Goal: Leave review/rating

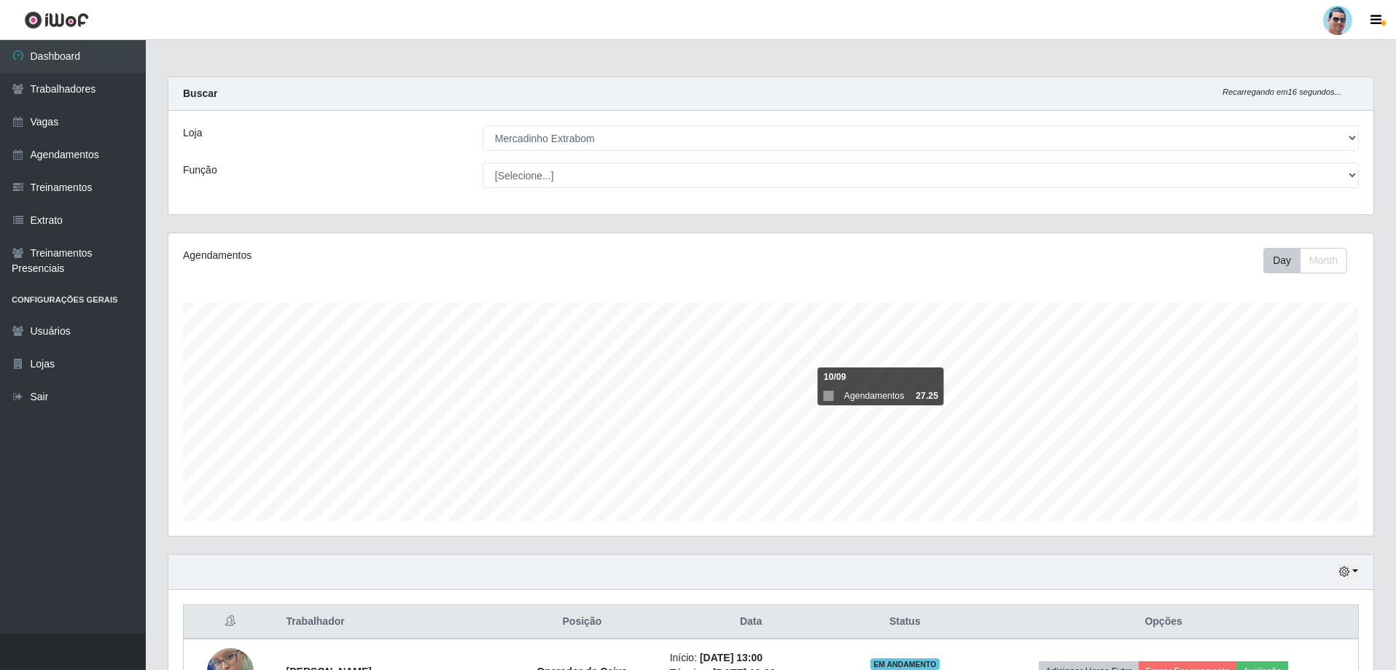
select select "175"
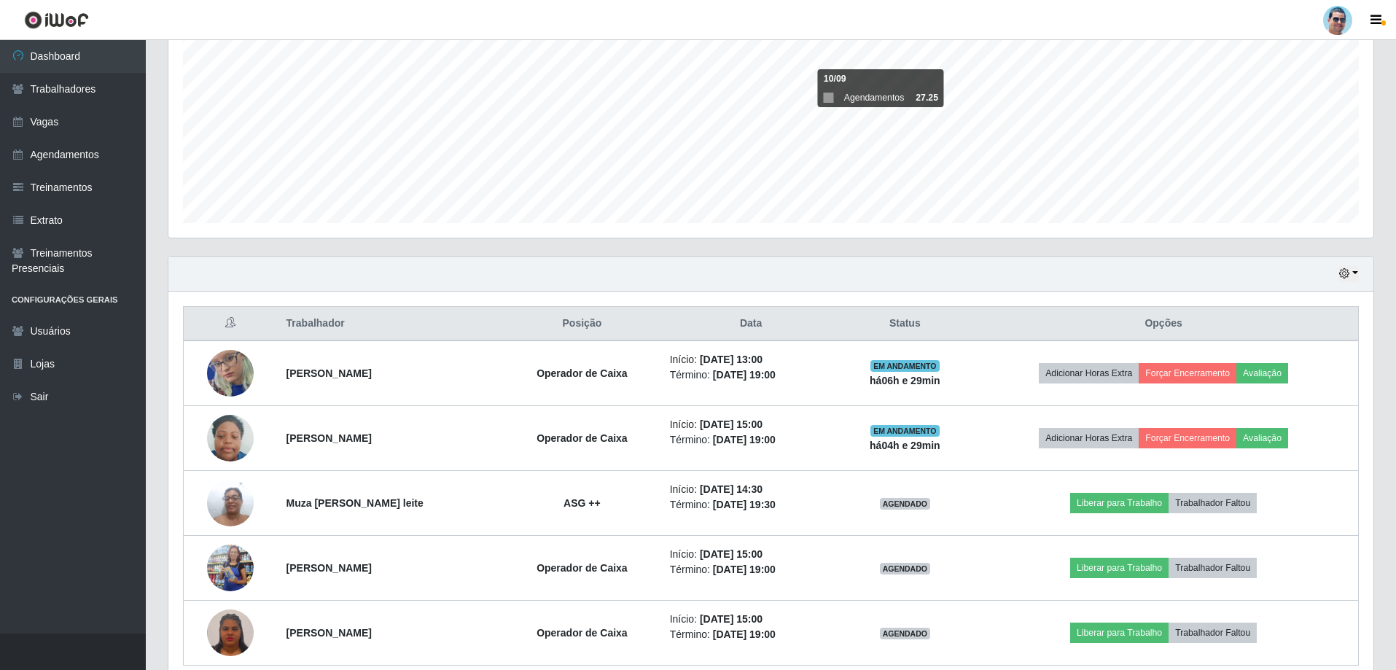
scroll to position [302, 1205]
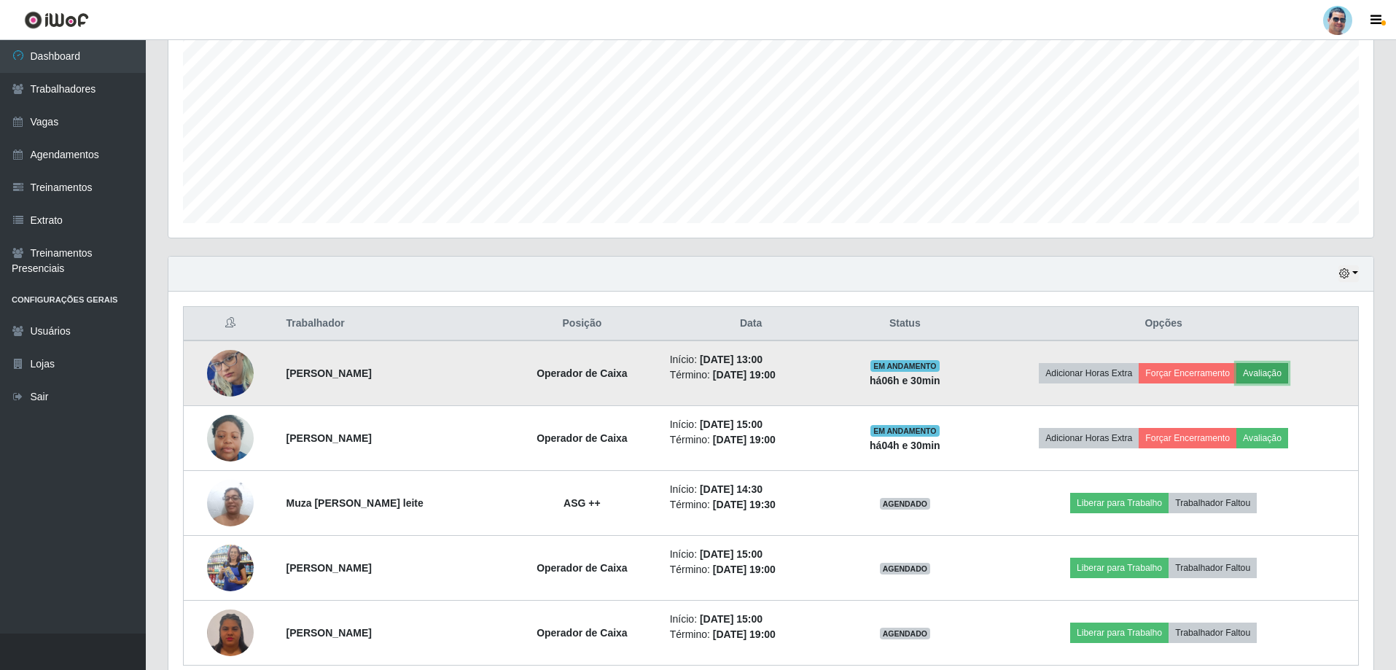
click at [1269, 369] on button "Avaliação" at bounding box center [1262, 373] width 52 height 20
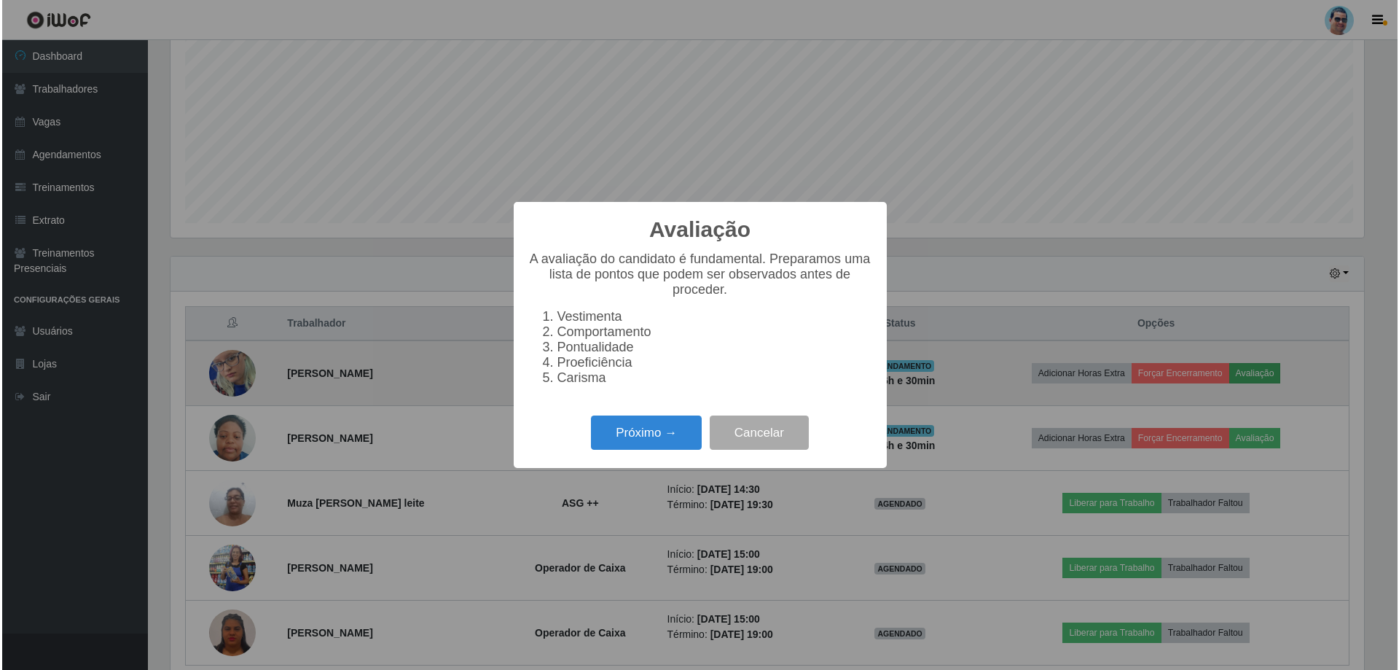
scroll to position [302, 1197]
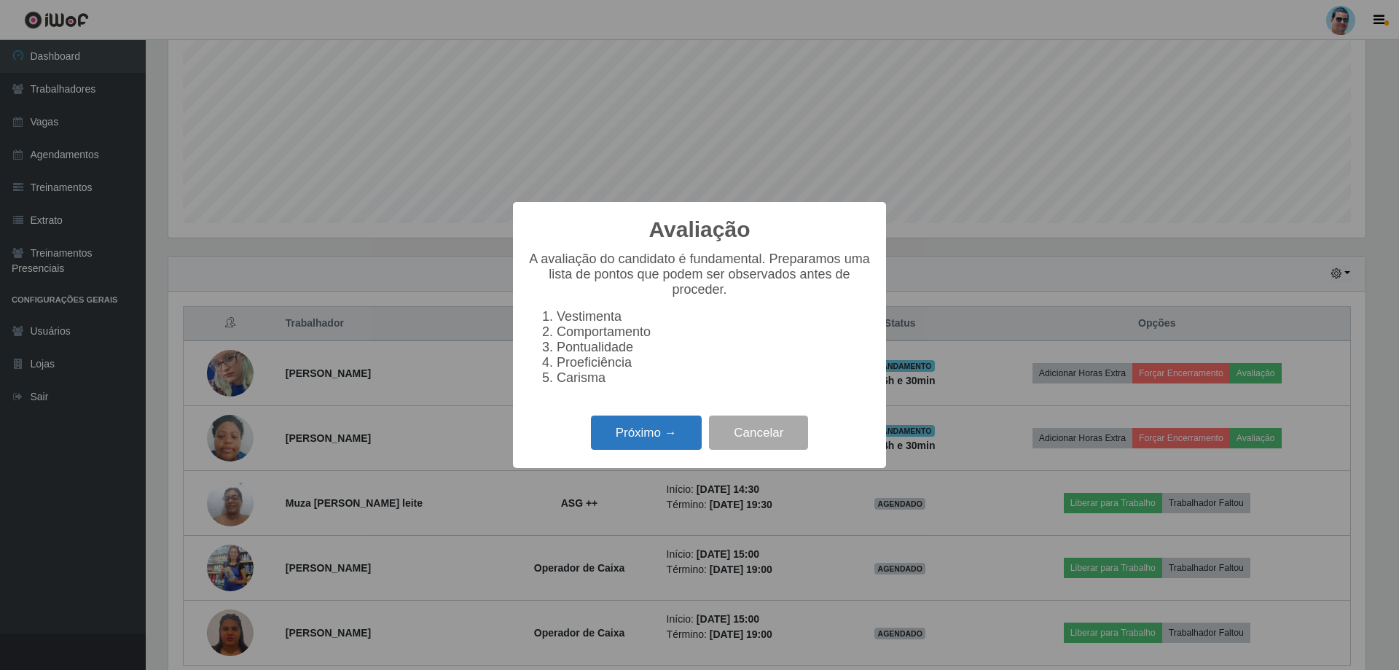
click at [619, 431] on button "Próximo →" at bounding box center [646, 432] width 111 height 34
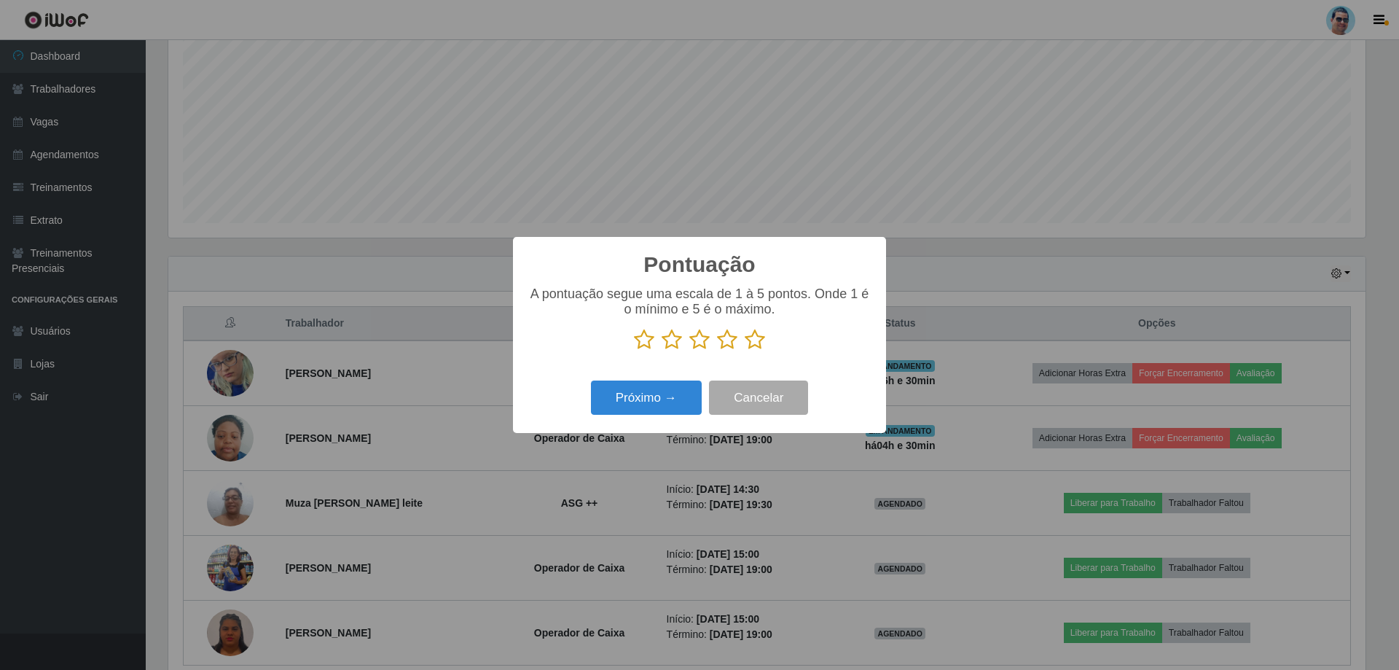
click at [733, 341] on icon at bounding box center [727, 340] width 20 height 22
click at [717, 351] on input "radio" at bounding box center [717, 351] width 0 height 0
click at [690, 394] on button "Próximo →" at bounding box center [646, 397] width 111 height 34
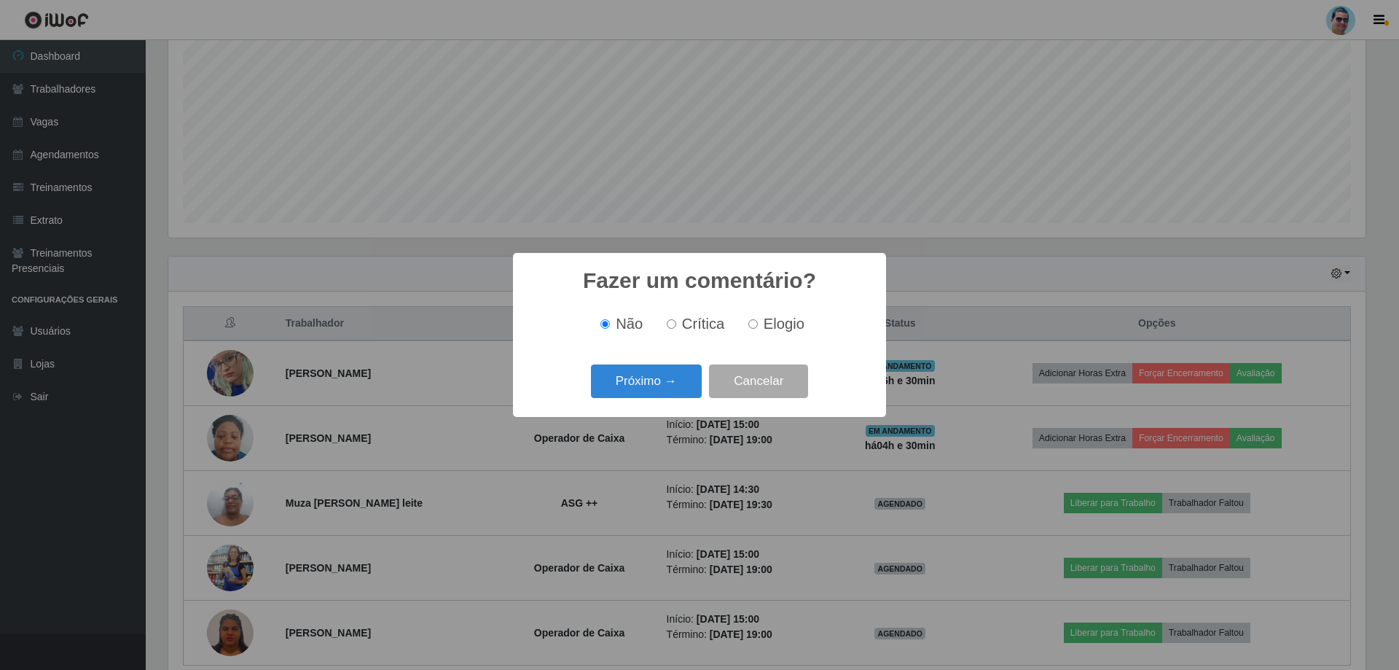
click at [690, 394] on button "Próximo →" at bounding box center [646, 381] width 111 height 34
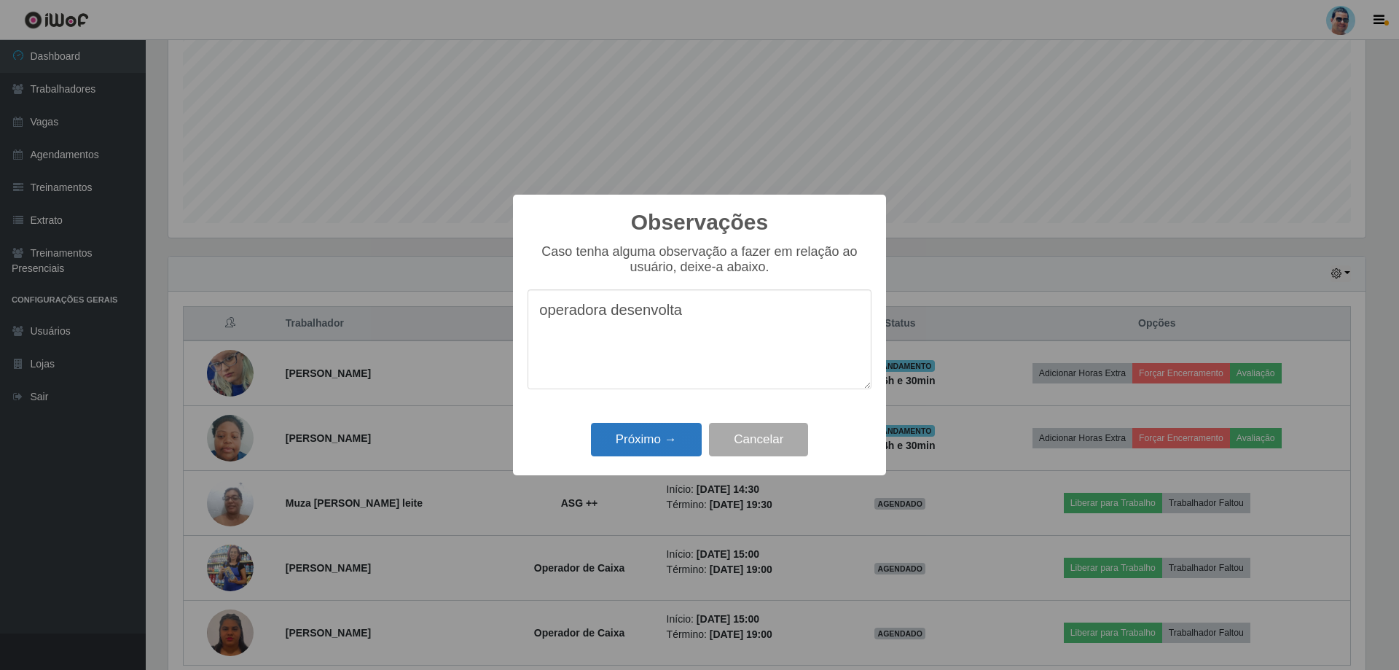
type textarea "operadora desenvolta"
click at [678, 440] on button "Próximo →" at bounding box center [646, 440] width 111 height 34
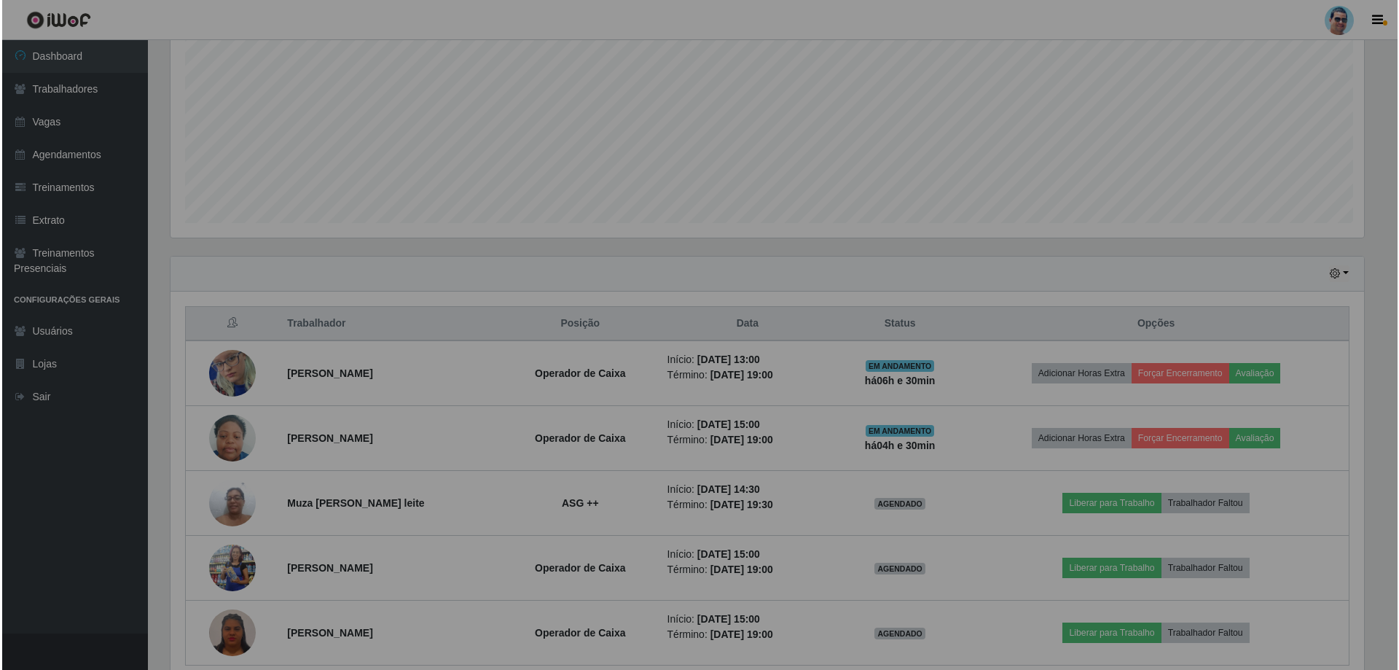
scroll to position [302, 1205]
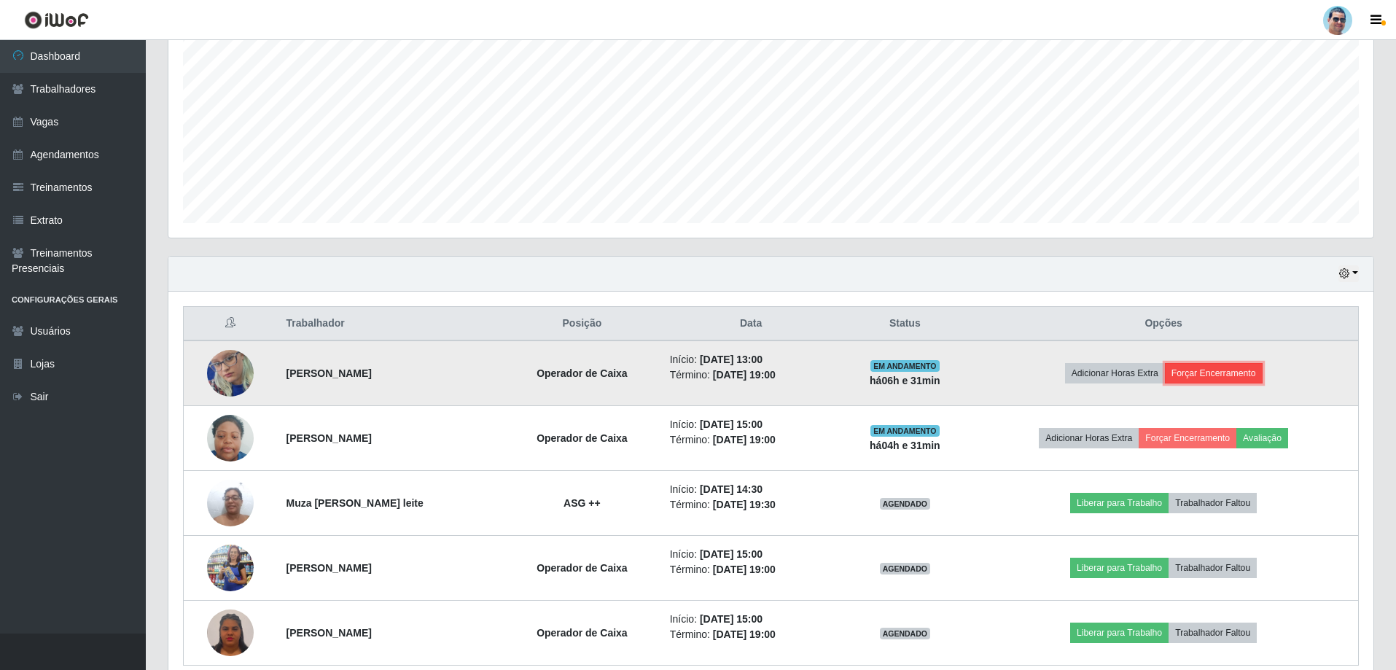
click at [1191, 379] on button "Forçar Encerramento" at bounding box center [1214, 373] width 98 height 20
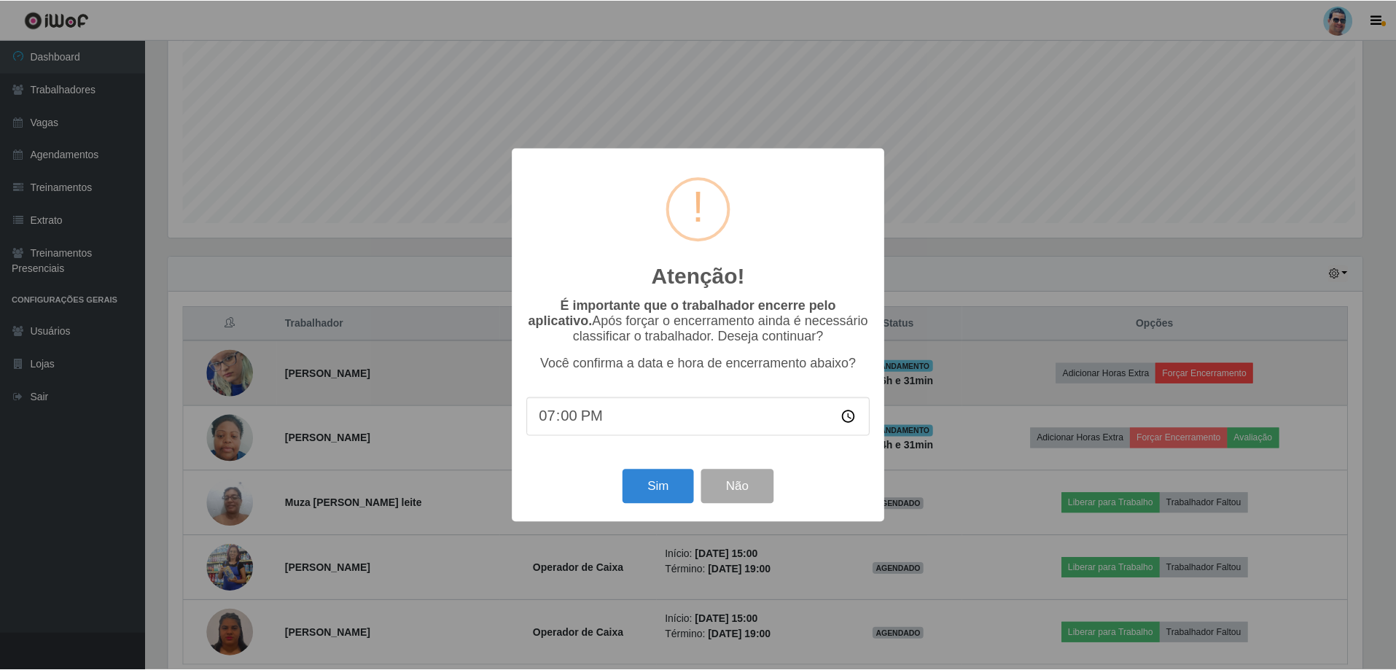
scroll to position [302, 1197]
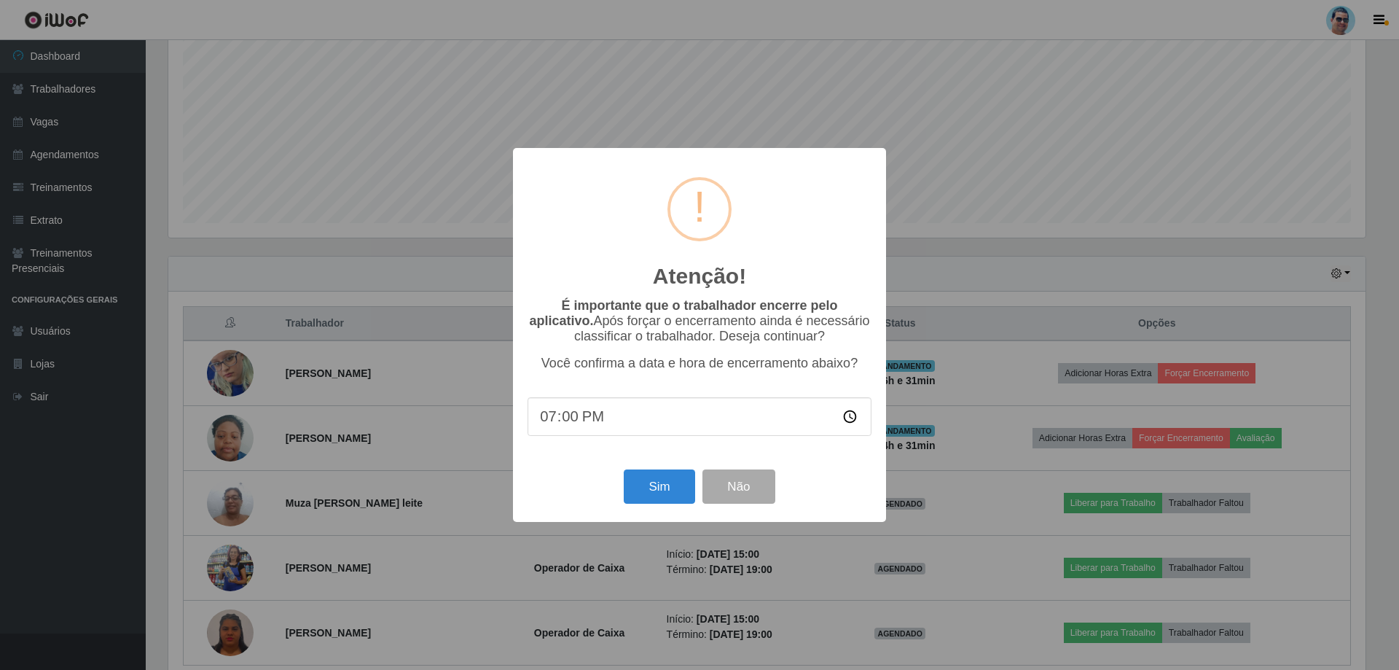
click at [575, 423] on input "19:00" at bounding box center [700, 416] width 344 height 39
click at [561, 418] on input "19:00" at bounding box center [700, 416] width 344 height 39
type input "19:11"
click at [640, 480] on button "Sim" at bounding box center [659, 486] width 71 height 34
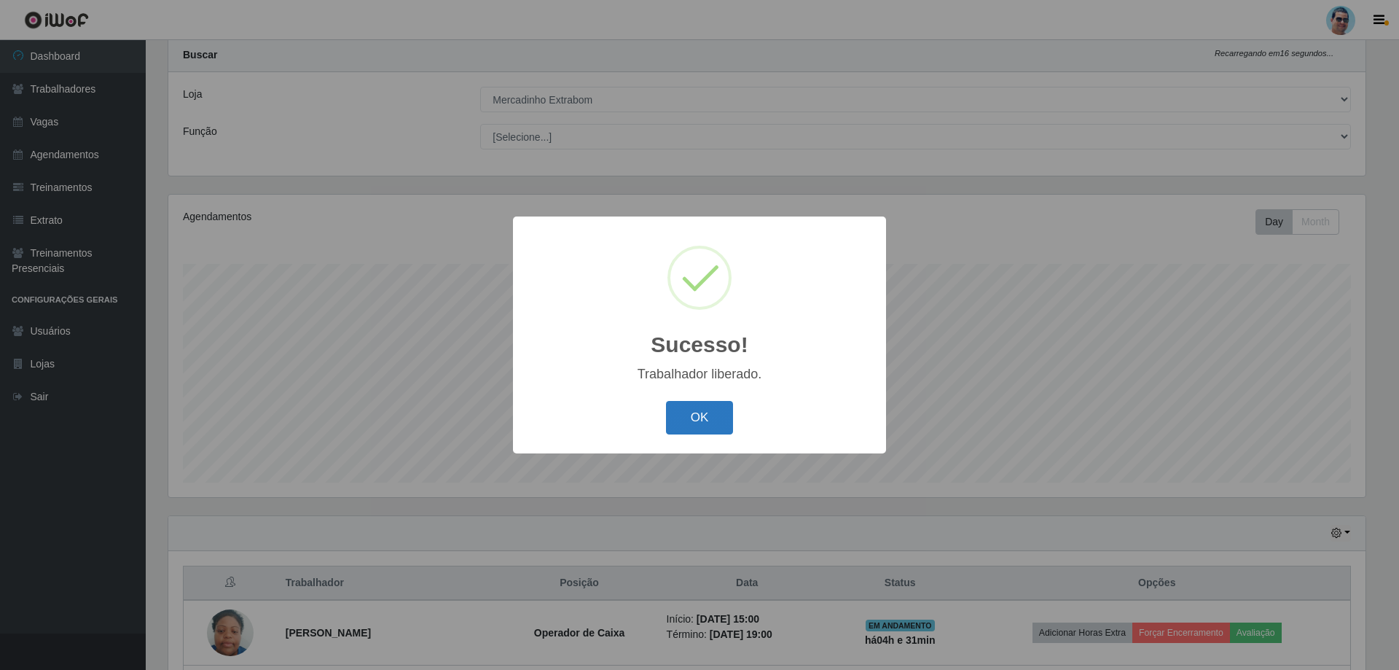
click at [697, 418] on button "OK" at bounding box center [700, 418] width 68 height 34
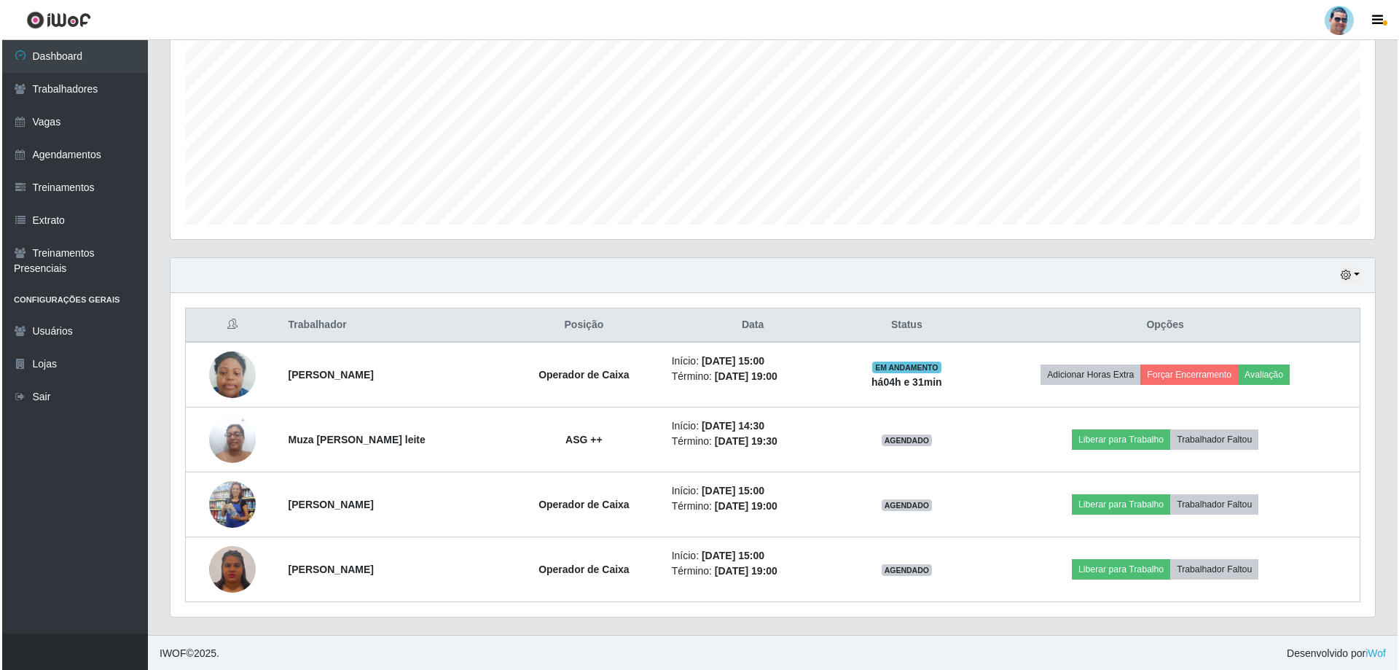
scroll to position [298, 0]
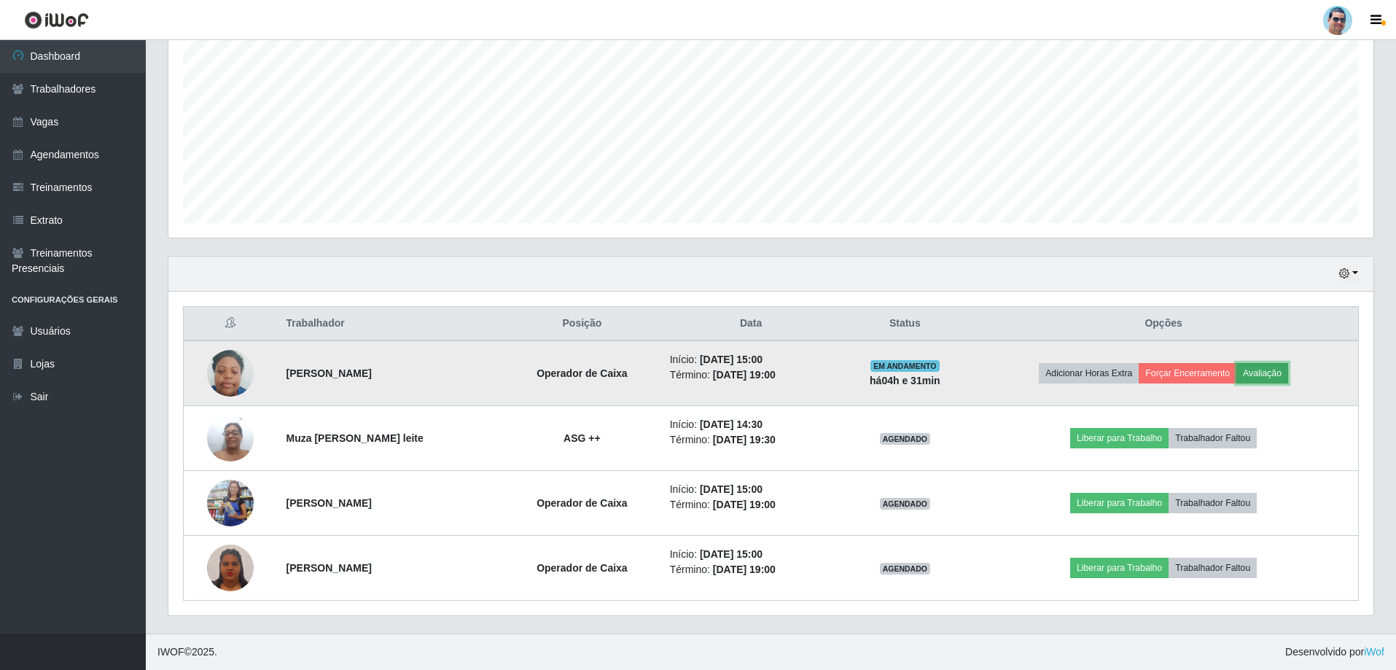
click at [1246, 371] on button "Avaliação" at bounding box center [1262, 373] width 52 height 20
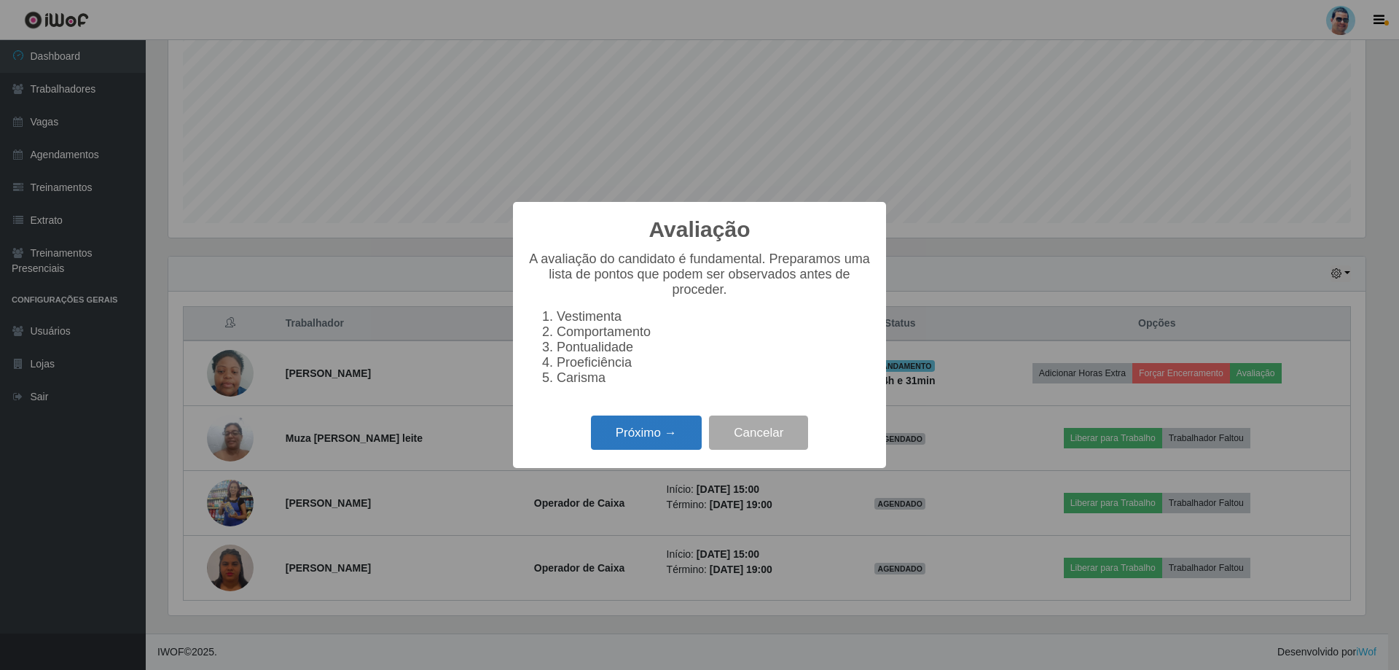
click at [631, 435] on button "Próximo →" at bounding box center [646, 432] width 111 height 34
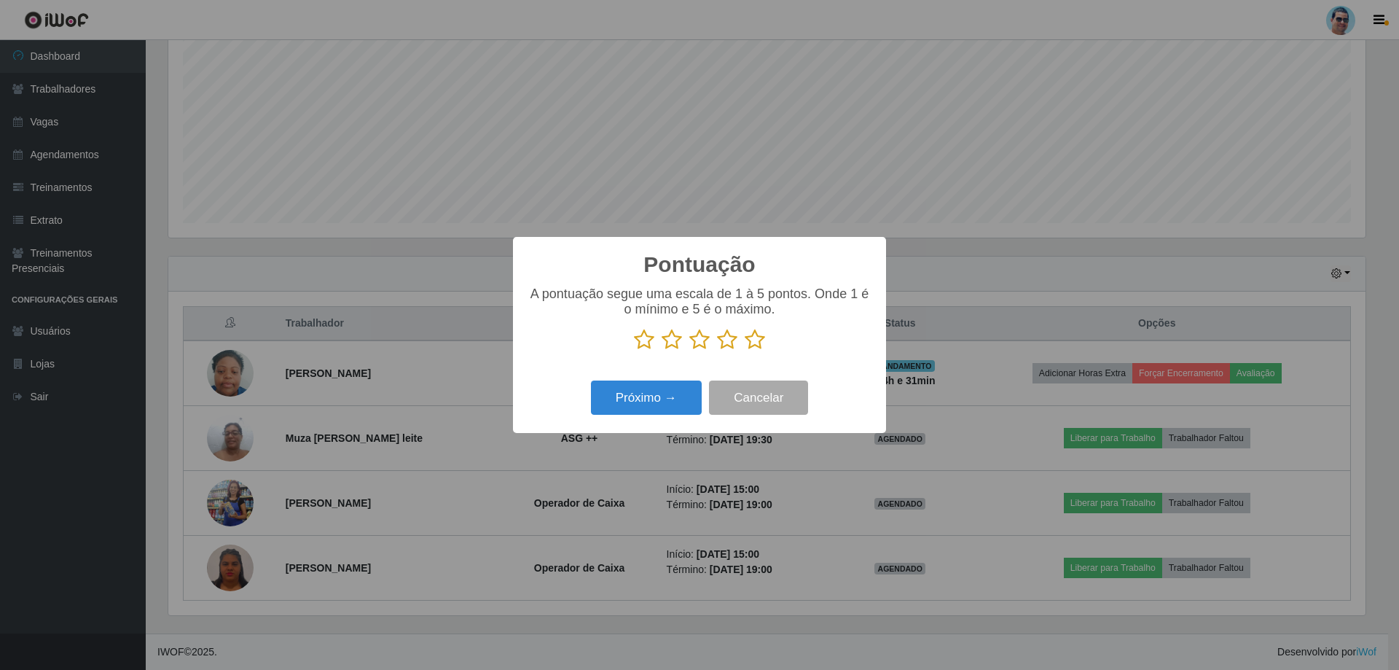
scroll to position [728428, 727533]
click at [762, 340] on icon at bounding box center [755, 340] width 20 height 22
click at [745, 351] on input "radio" at bounding box center [745, 351] width 0 height 0
click at [662, 390] on button "Próximo →" at bounding box center [646, 397] width 111 height 34
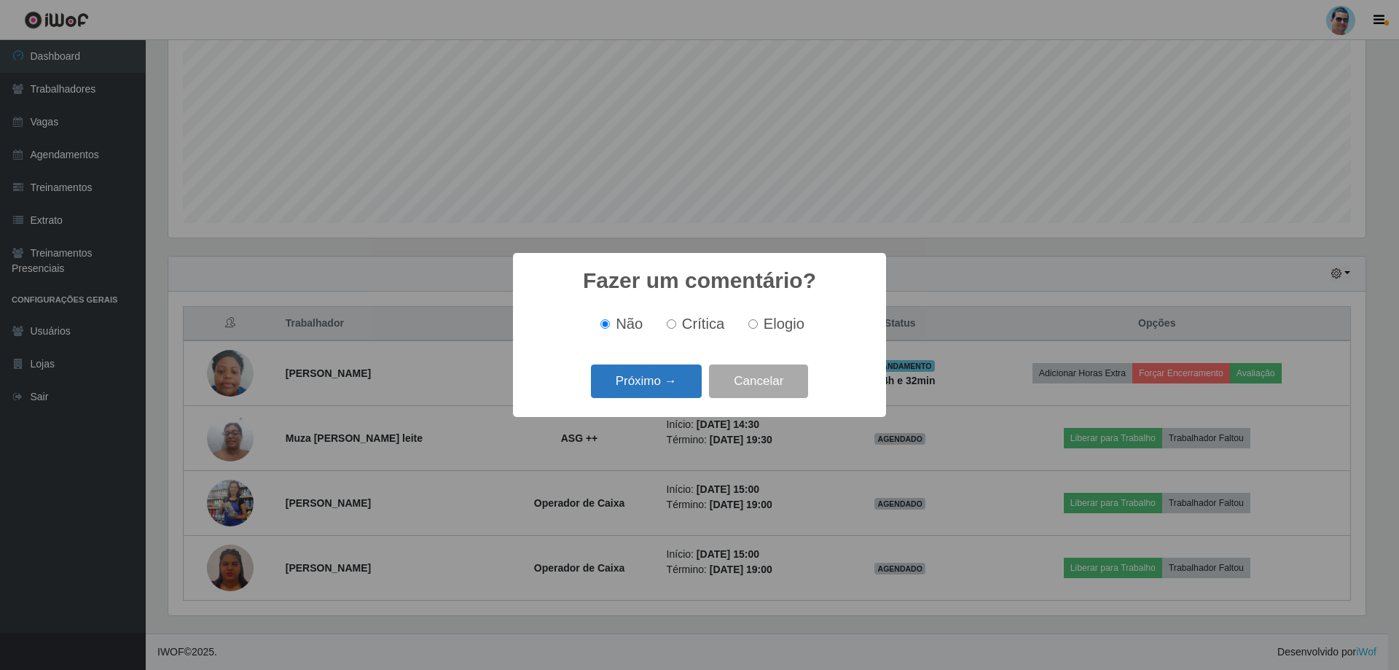
click at [630, 388] on button "Próximo →" at bounding box center [646, 381] width 111 height 34
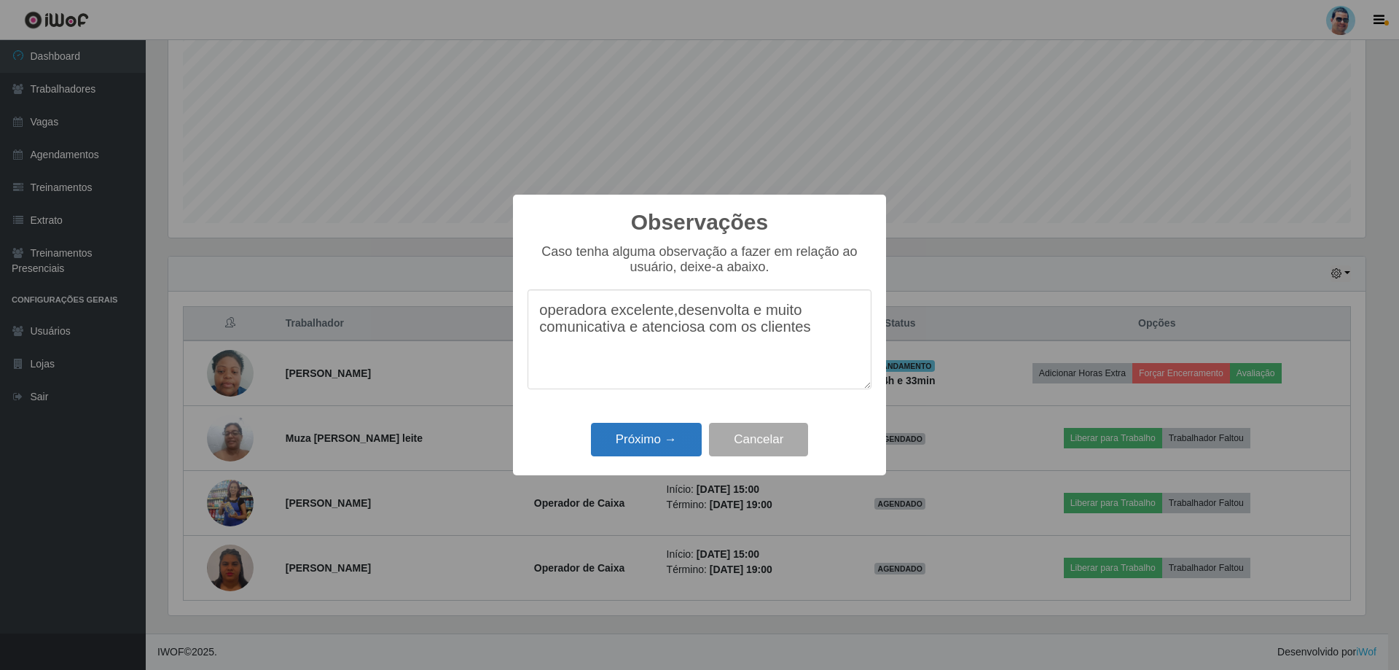
type textarea "operadora excelente,desenvolta e muito comunicativa e atenciosa com os clientes"
click at [643, 433] on button "Próximo →" at bounding box center [646, 440] width 111 height 34
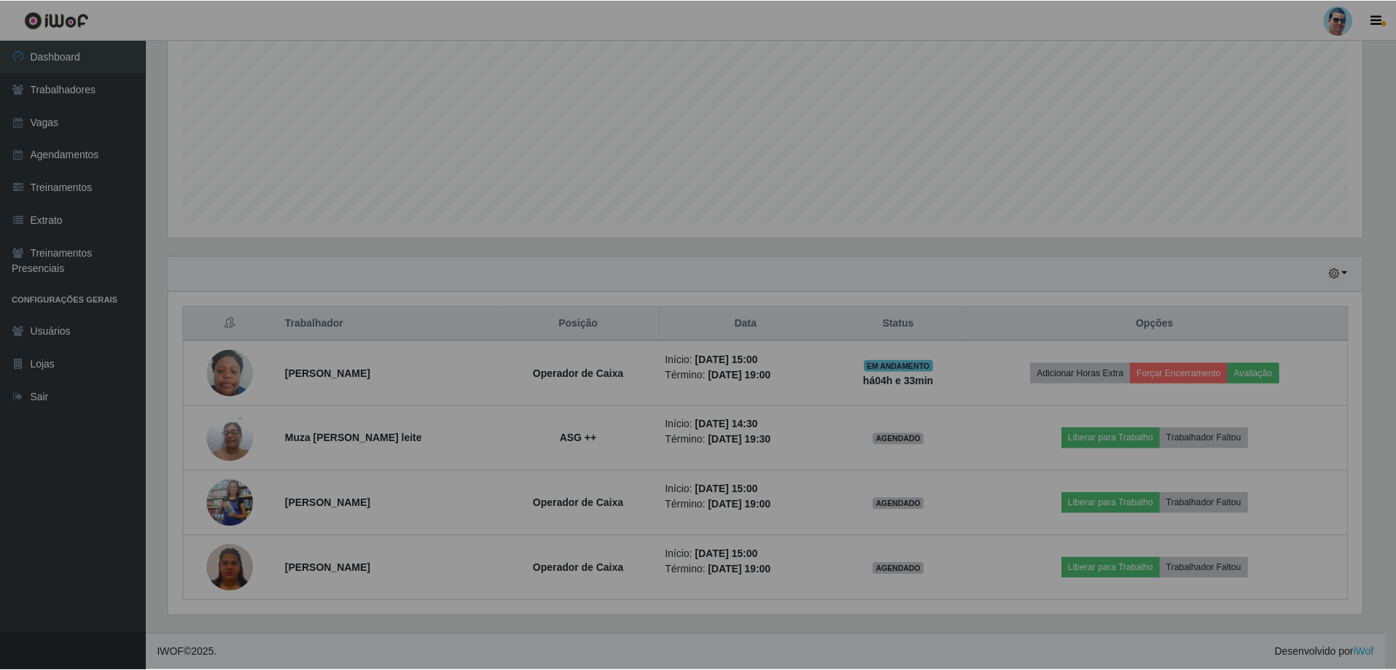
scroll to position [302, 1205]
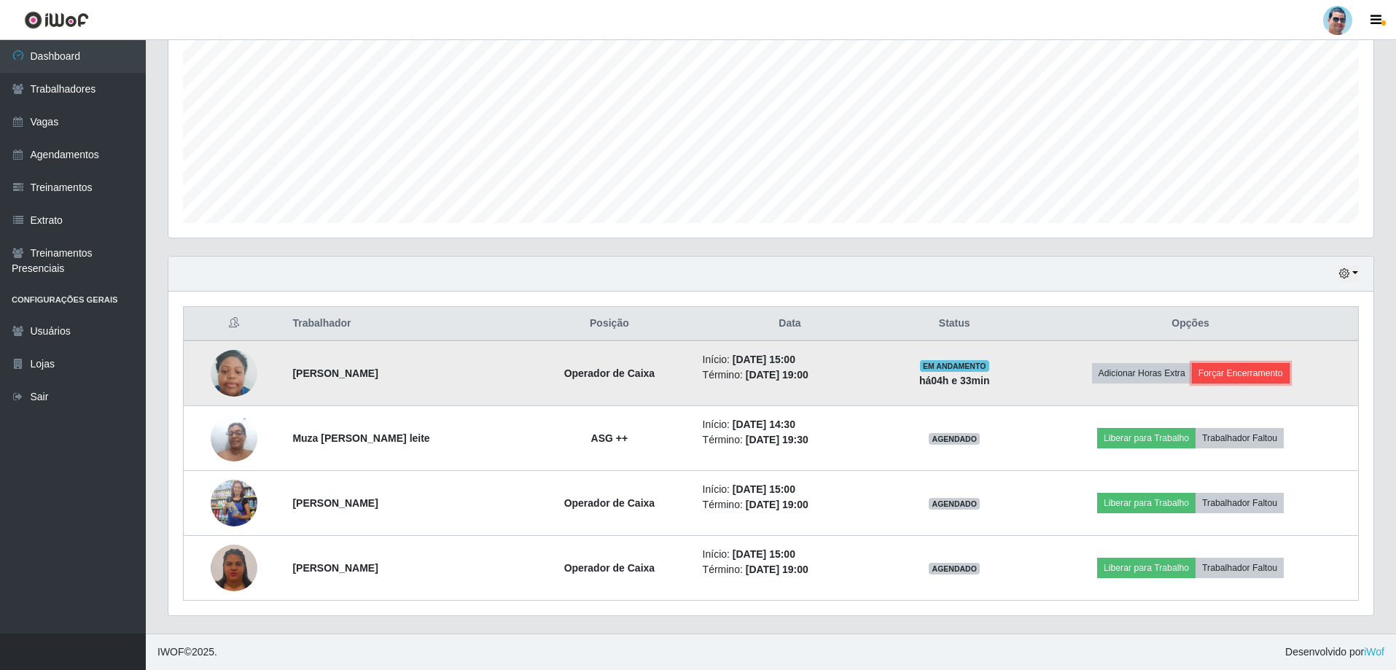
click at [1208, 375] on button "Forçar Encerramento" at bounding box center [1240, 373] width 98 height 20
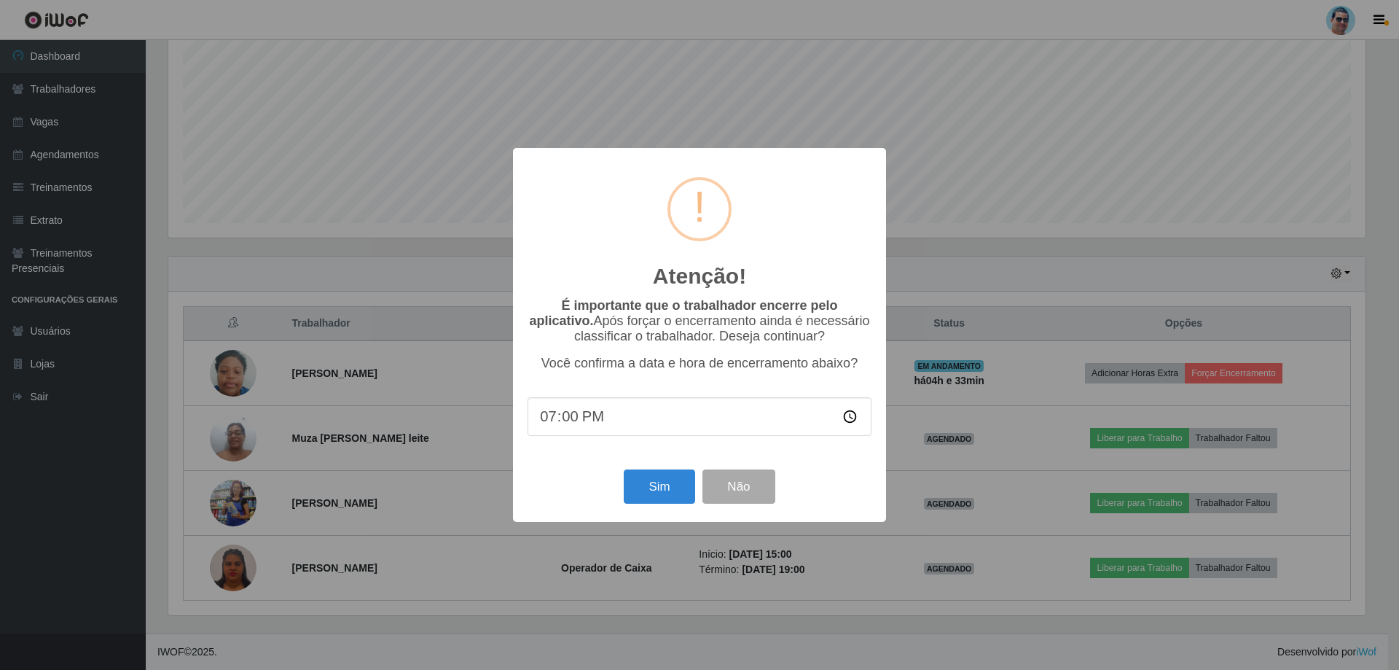
click at [563, 420] on input "19:00" at bounding box center [700, 416] width 344 height 39
type input "19:15"
click at [666, 480] on button "Sim" at bounding box center [659, 486] width 71 height 34
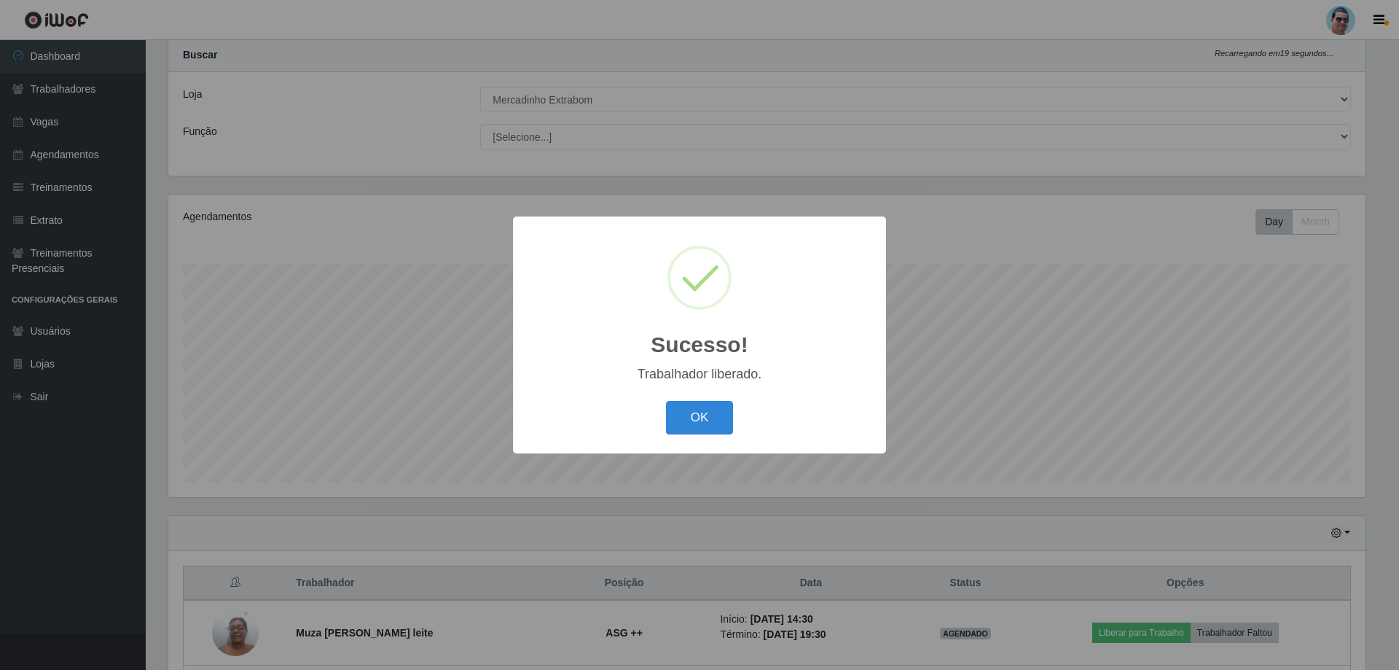
click at [733, 412] on div "OK Cancel" at bounding box center [700, 417] width 344 height 42
click at [681, 404] on button "OK" at bounding box center [700, 418] width 68 height 34
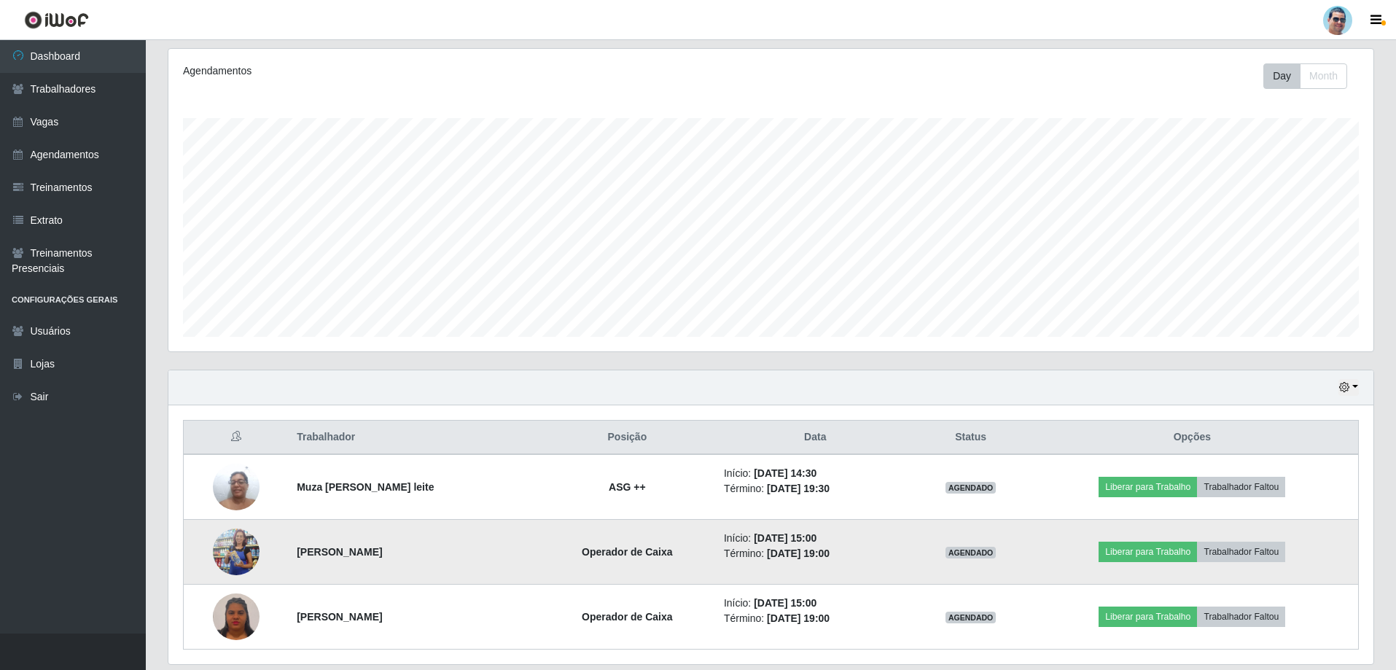
scroll to position [233, 0]
